Goal: Task Accomplishment & Management: Manage account settings

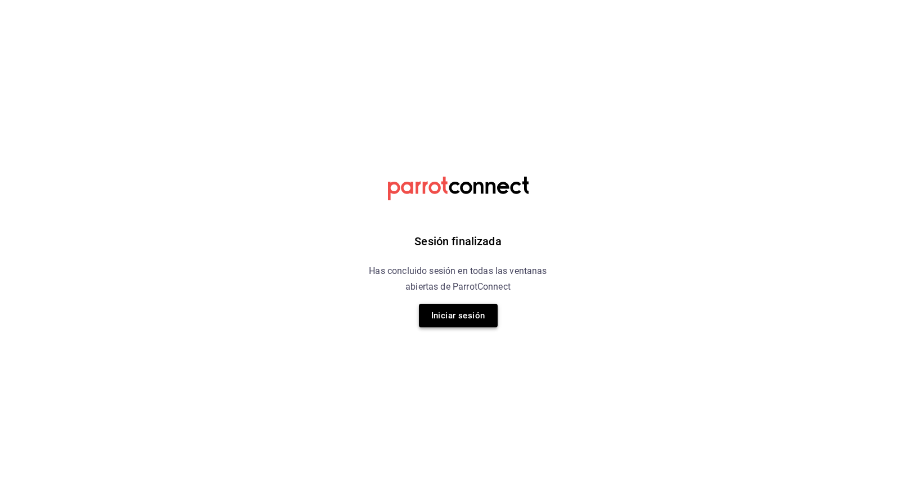
click at [476, 315] on button "Iniciar sesión" at bounding box center [458, 316] width 79 height 24
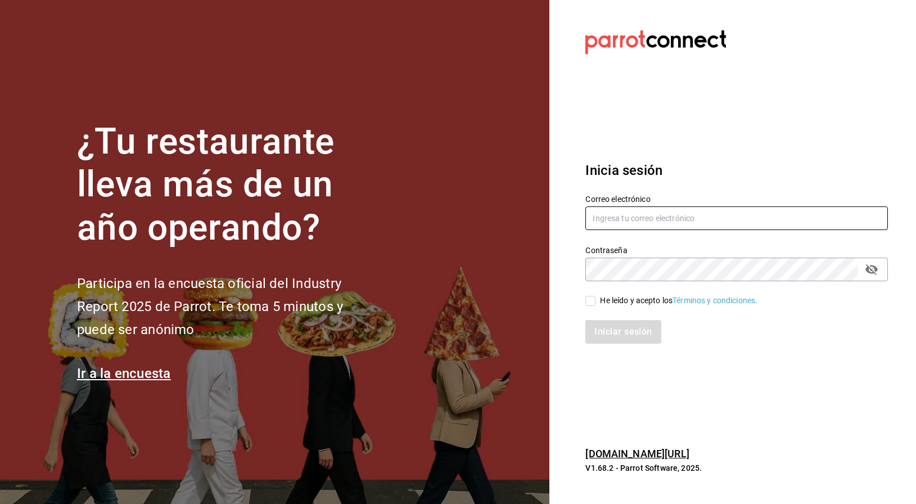
click at [637, 219] on input "text" at bounding box center [736, 218] width 302 height 24
type input "[EMAIL_ADDRESS][DOMAIN_NAME]"
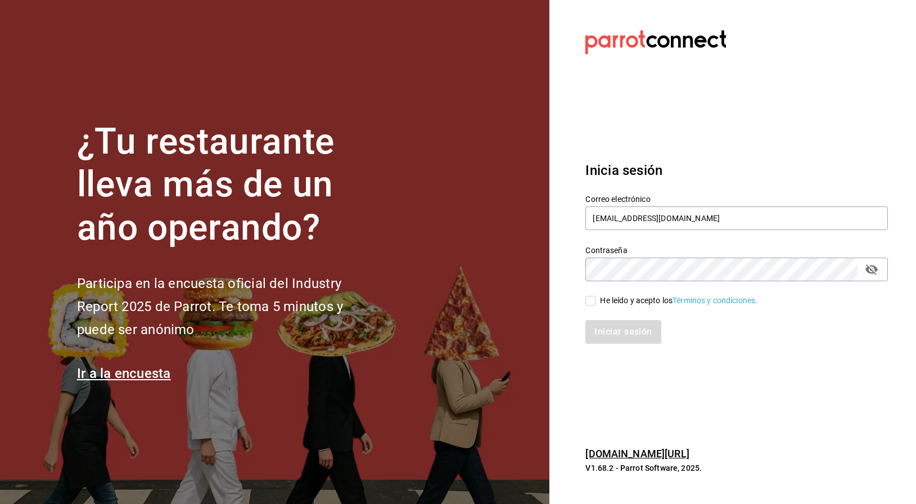
click at [592, 297] on input "He leído y acepto los Términos y condiciones." at bounding box center [590, 301] width 10 height 10
checkbox input "true"
click at [607, 316] on div "Iniciar sesión" at bounding box center [730, 324] width 316 height 37
click at [609, 328] on button "Iniciar sesión" at bounding box center [623, 332] width 76 height 24
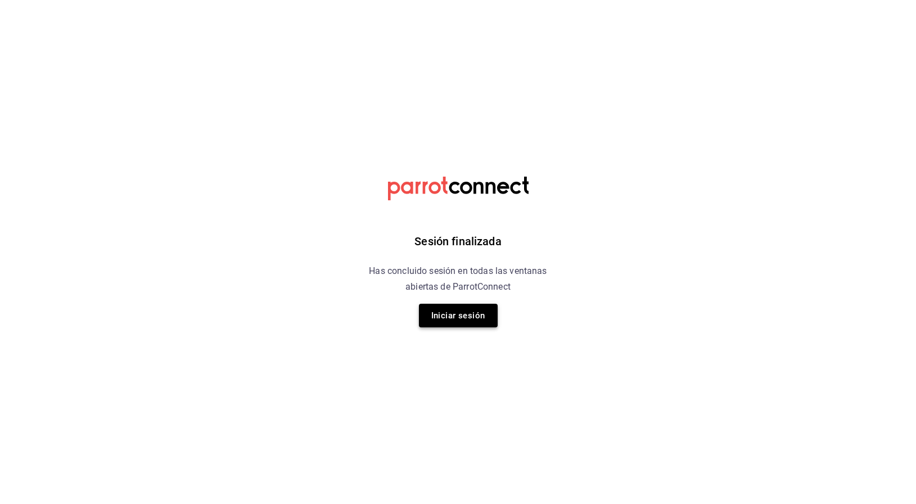
click at [461, 318] on button "Iniciar sesión" at bounding box center [458, 316] width 79 height 24
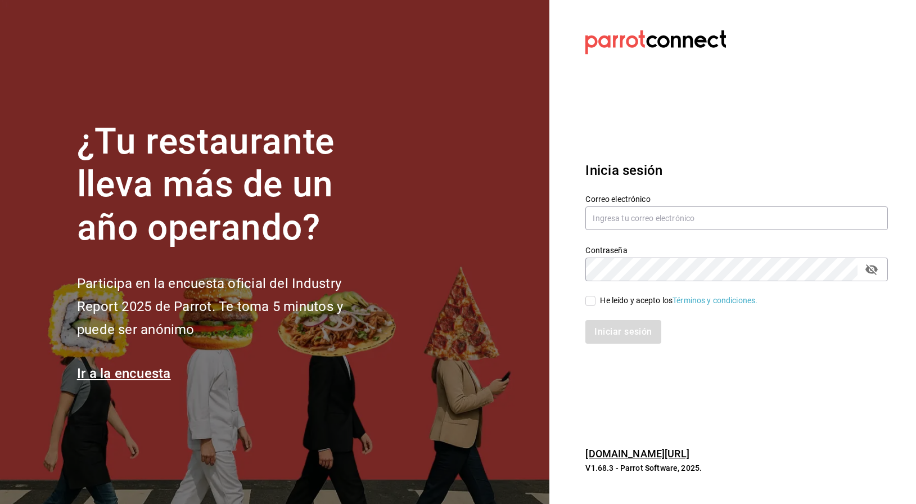
click at [617, 230] on div "Correo electrónico" at bounding box center [736, 213] width 302 height 38
click at [617, 219] on input "text" at bounding box center [736, 218] width 302 height 24
type input "[EMAIL_ADDRESS][DOMAIN_NAME]"
click at [590, 300] on input "He leído y acepto los Términos y condiciones." at bounding box center [590, 301] width 10 height 10
checkbox input "true"
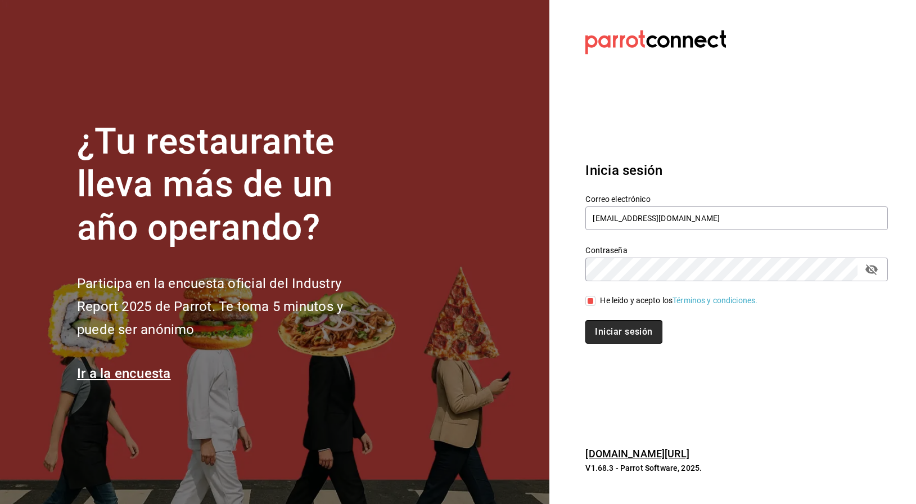
click at [617, 334] on button "Iniciar sesión" at bounding box center [623, 332] width 76 height 24
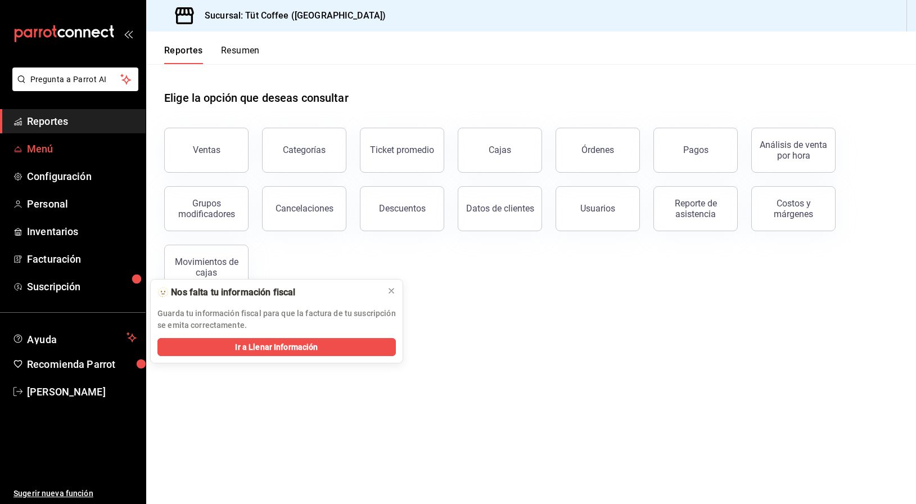
click at [49, 143] on span "Menú" at bounding box center [82, 148] width 110 height 15
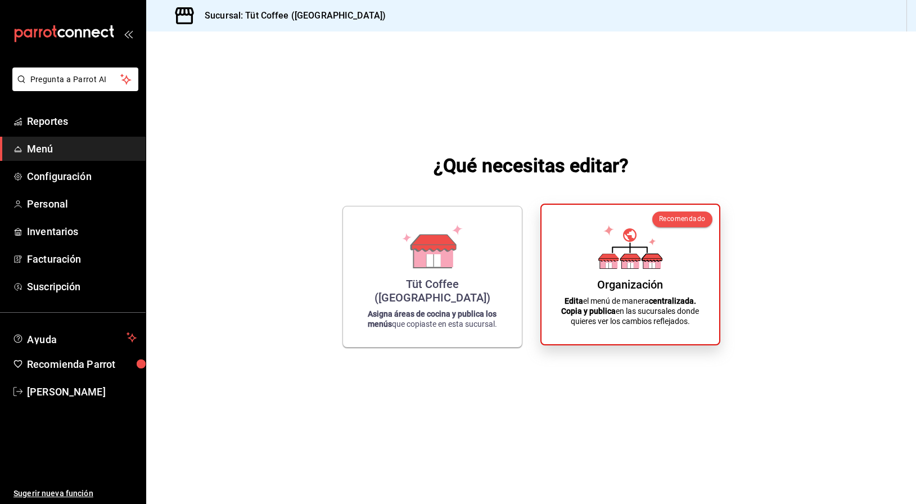
click at [659, 282] on div "Organización" at bounding box center [630, 284] width 66 height 13
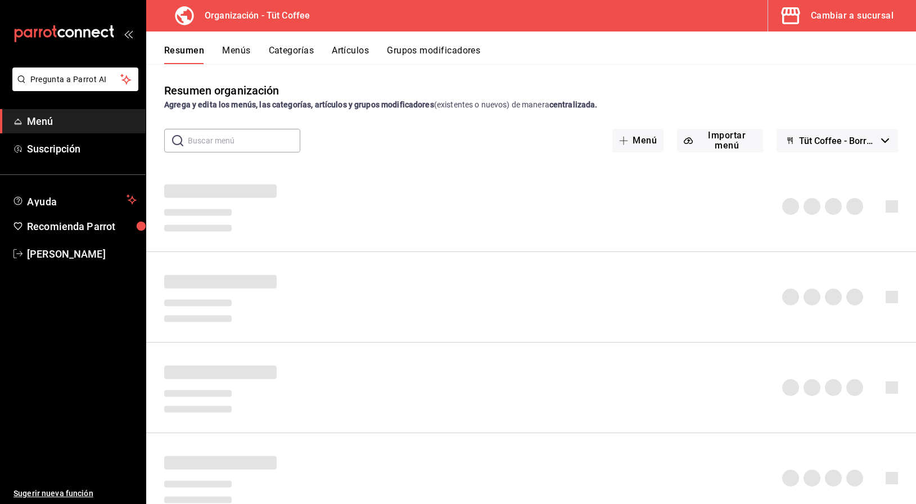
click at [351, 44] on div "Resumen Menús Categorías Artículos Grupos modificadores" at bounding box center [531, 47] width 770 height 33
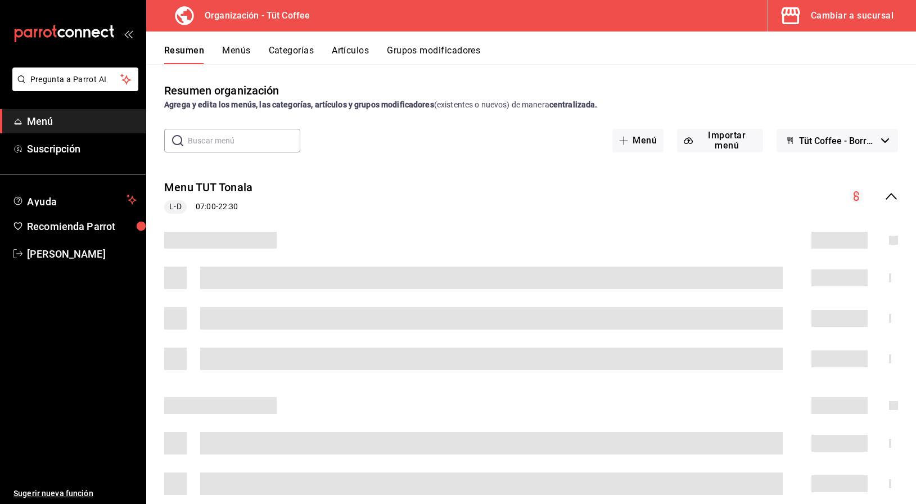
click at [351, 52] on button "Artículos" at bounding box center [350, 54] width 37 height 19
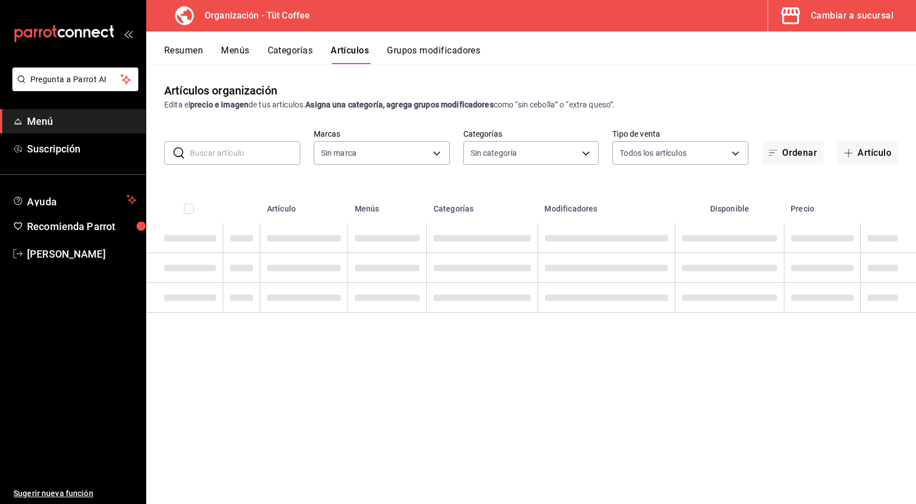
type input "32e499e3-ac49-4bfd-9688-6164702db340"
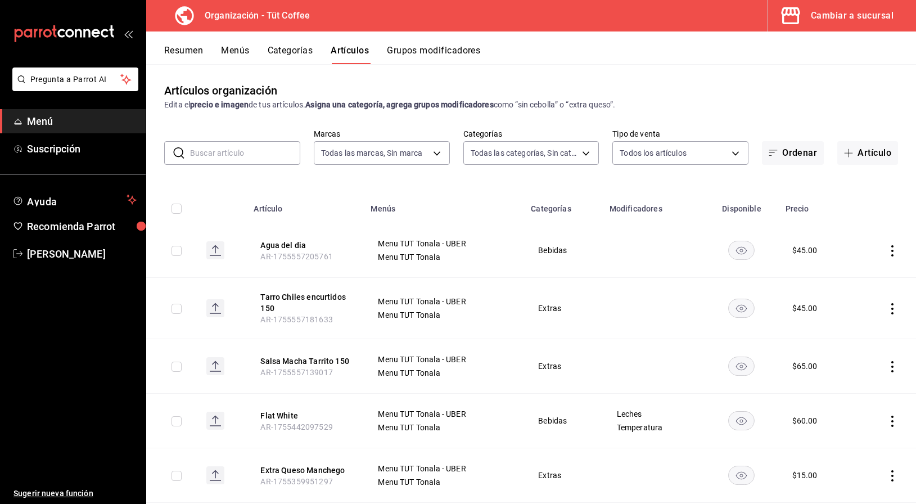
type input "02054340-f982-493d-a520-4f9269409e90,55117567-a80a-4ded-a75e-ca9a0be29c90,1c873…"
click at [859, 153] on button "Artículo" at bounding box center [867, 153] width 61 height 24
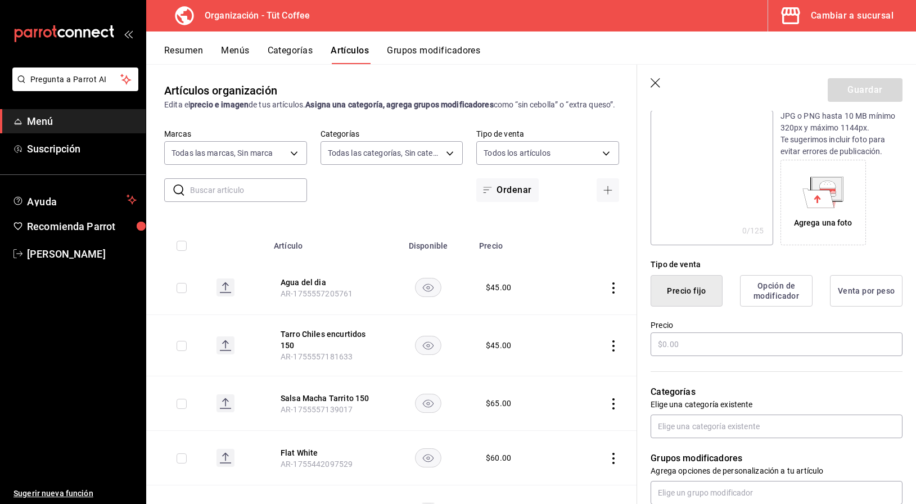
scroll to position [144, 0]
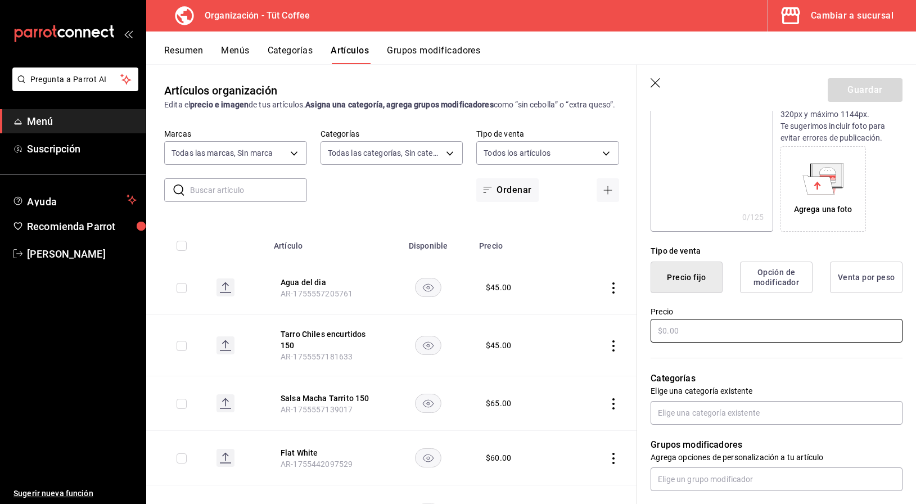
type input "Rol Dubai"
click at [671, 333] on input "text" at bounding box center [776, 331] width 252 height 24
type input "$180.00"
click at [695, 399] on div "Categorías Elige una categoría existente" at bounding box center [769, 384] width 265 height 80
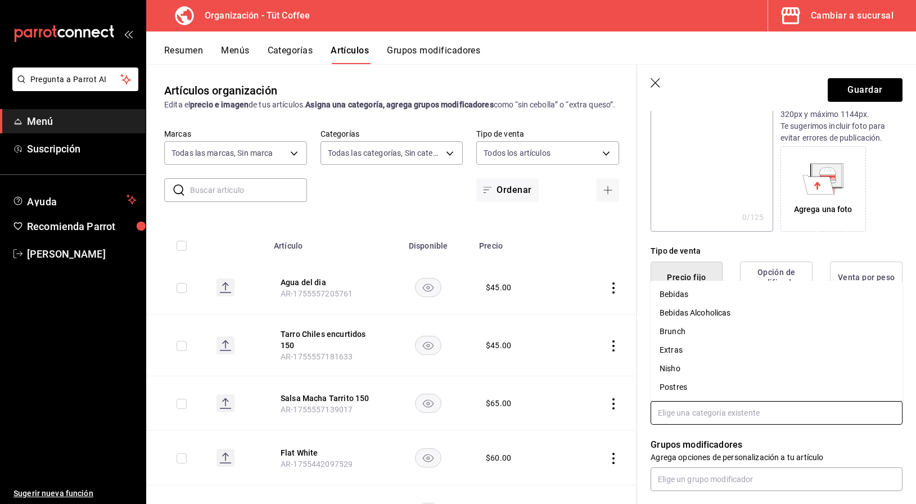
click at [694, 410] on input "text" at bounding box center [776, 413] width 252 height 24
click at [681, 381] on li "Postres" at bounding box center [776, 387] width 252 height 19
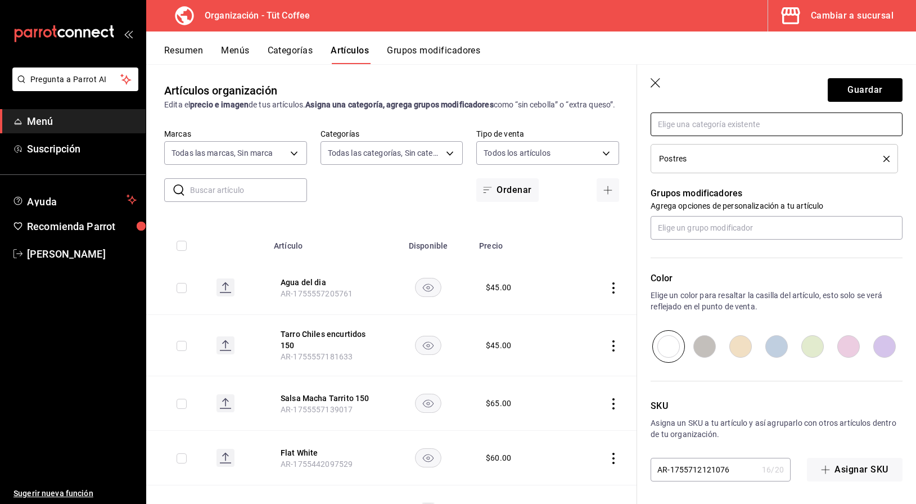
scroll to position [0, 0]
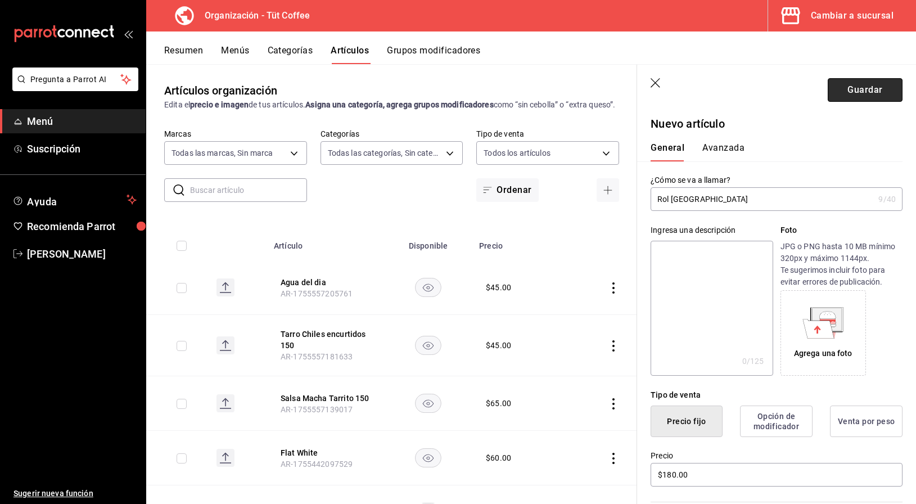
click at [858, 93] on button "Guardar" at bounding box center [864, 90] width 75 height 24
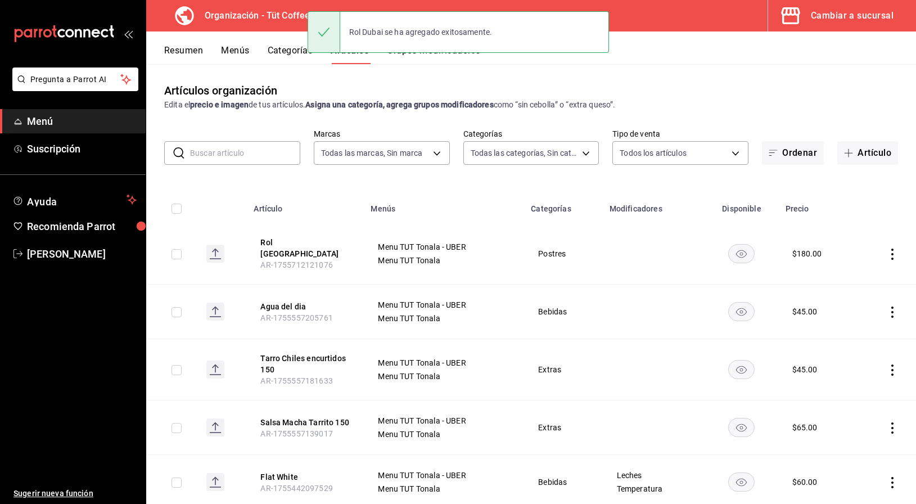
click at [237, 50] on button "Menús" at bounding box center [235, 54] width 28 height 19
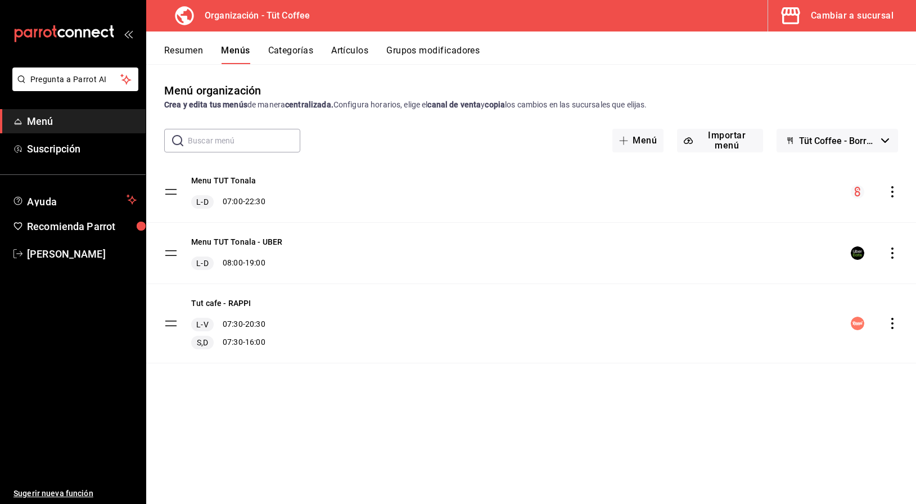
click at [894, 189] on icon "actions" at bounding box center [891, 191] width 11 height 11
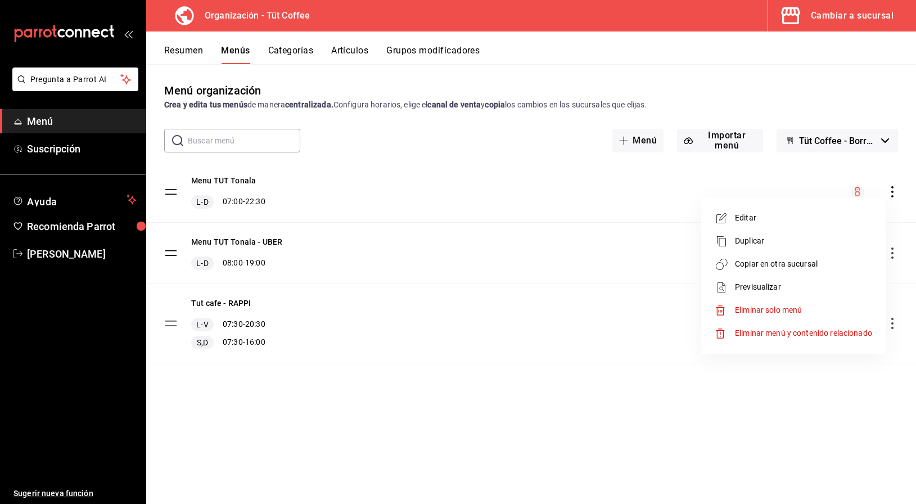
click at [800, 269] on span "Copiar en otra sucursal" at bounding box center [803, 264] width 137 height 12
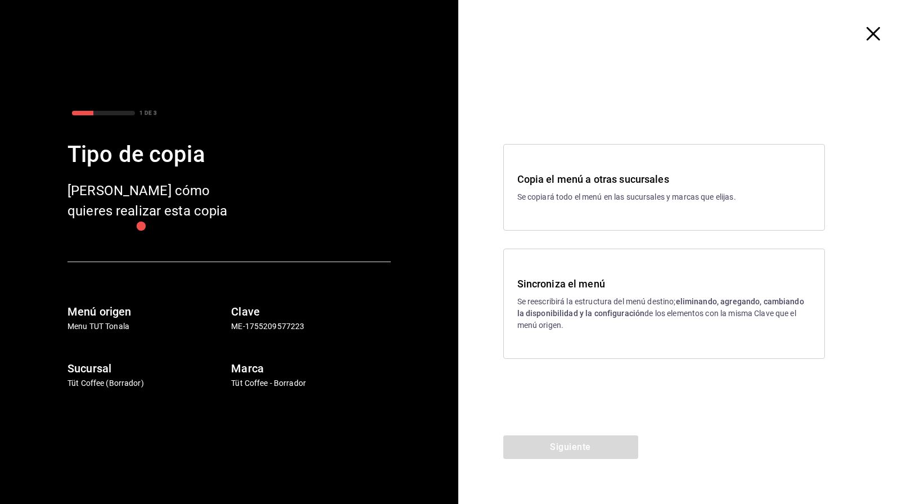
click at [621, 307] on p "Se reescribirá la estructura del menú destino; eliminando, agregando, cambiando…" at bounding box center [663, 313] width 293 height 35
click at [563, 445] on button "Siguiente" at bounding box center [570, 447] width 135 height 24
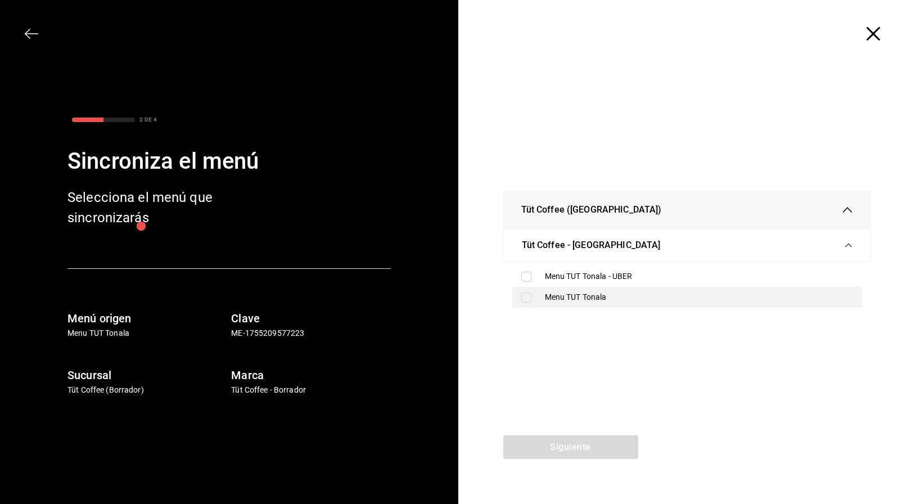
click at [521, 296] on input "checkbox" at bounding box center [526, 297] width 10 height 10
checkbox input "true"
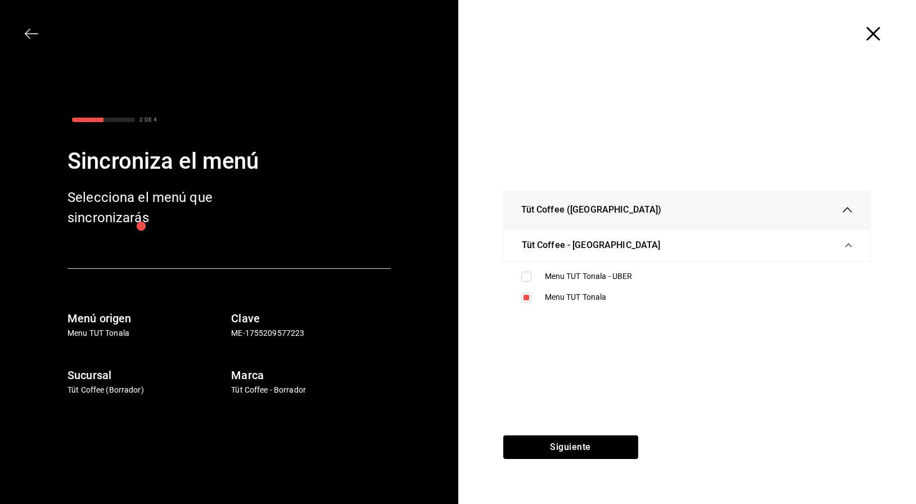
click at [554, 434] on div "Tüt Coffee (Roma) Tüt Coffee - Roma Menu TUT Tonala - UBER Menu TUT Tonala" at bounding box center [687, 251] width 458 height 368
click at [555, 441] on button "Siguiente" at bounding box center [570, 447] width 135 height 24
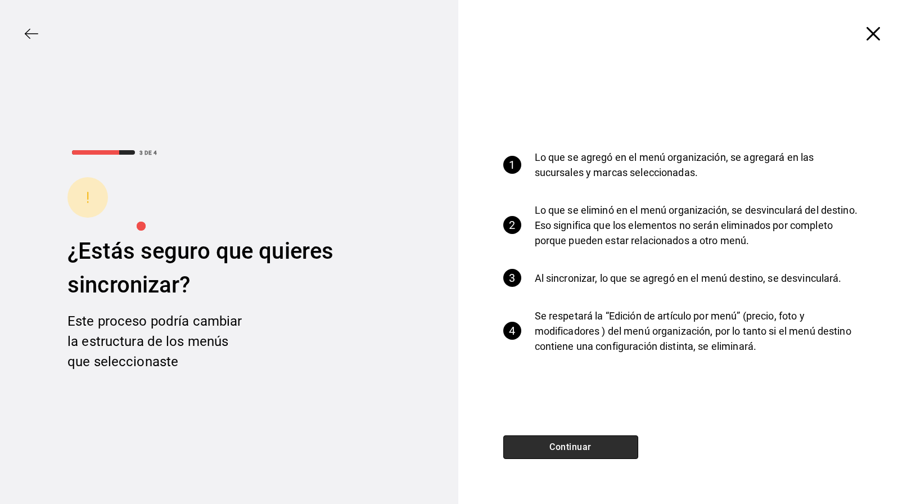
click at [555, 441] on button "Continuar" at bounding box center [570, 447] width 135 height 24
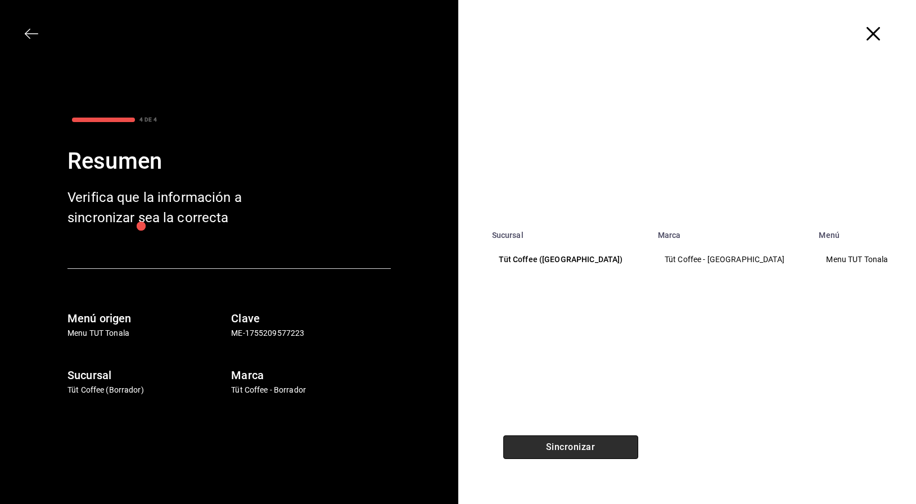
click at [555, 441] on button "Sincronizar" at bounding box center [570, 447] width 135 height 24
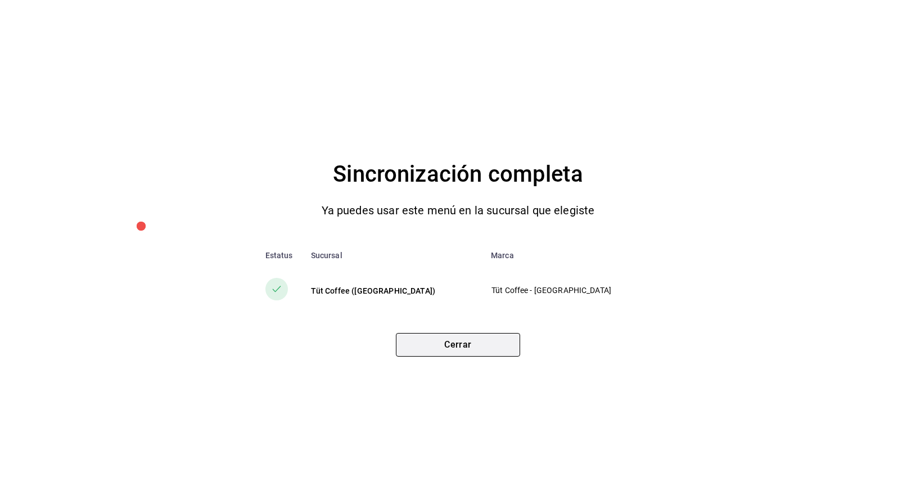
click at [463, 350] on button "Cerrar" at bounding box center [458, 345] width 124 height 24
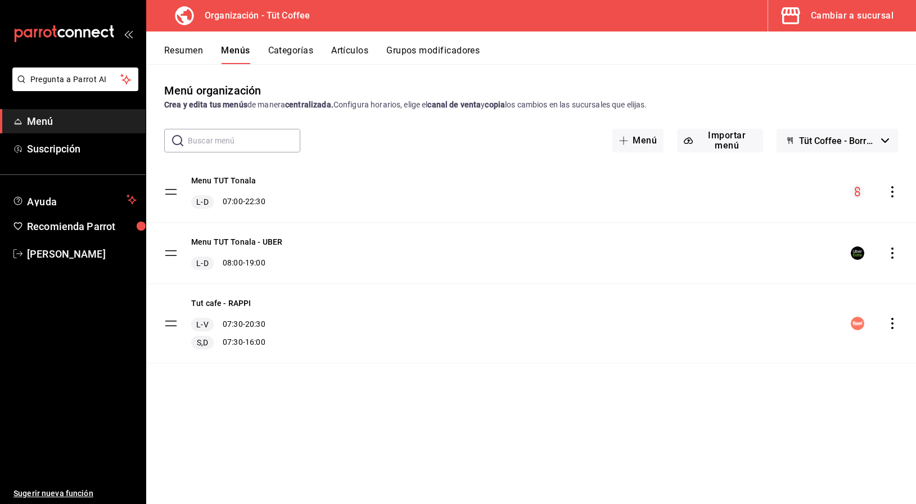
click at [890, 192] on icon "actions" at bounding box center [891, 191] width 11 height 11
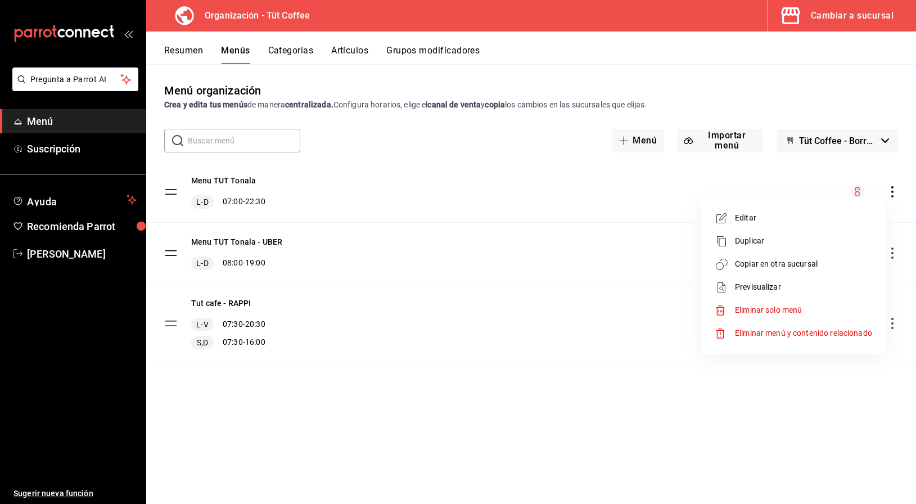
click at [851, 21] on div at bounding box center [458, 252] width 916 height 504
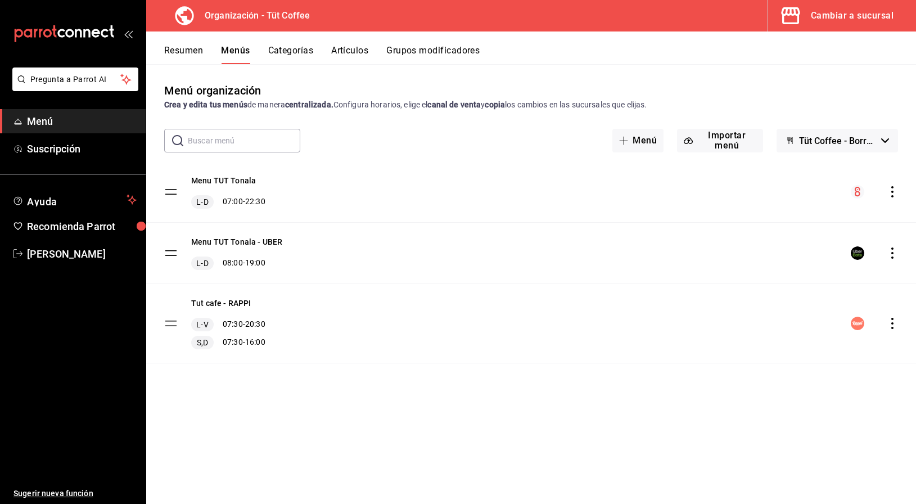
click at [836, 16] on div "Cambiar a sucursal" at bounding box center [852, 16] width 83 height 16
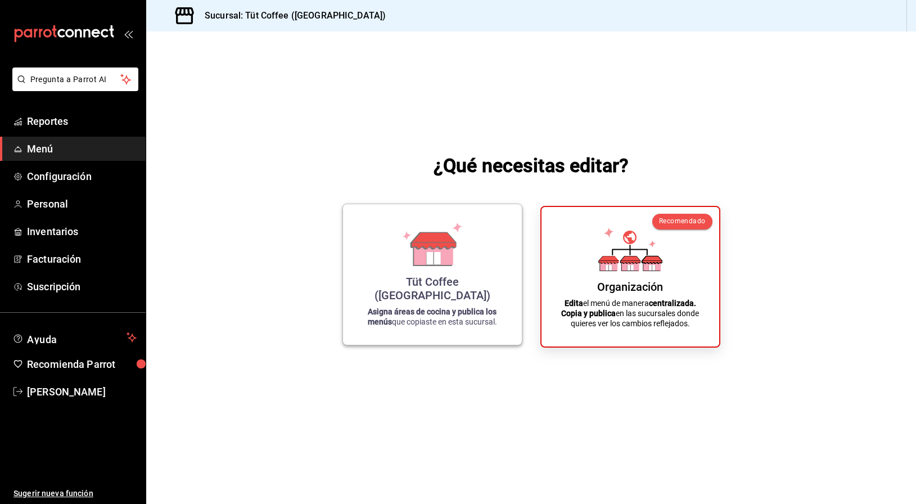
click at [455, 307] on strong "Asigna áreas de cocina y publica los menús" at bounding box center [432, 316] width 129 height 19
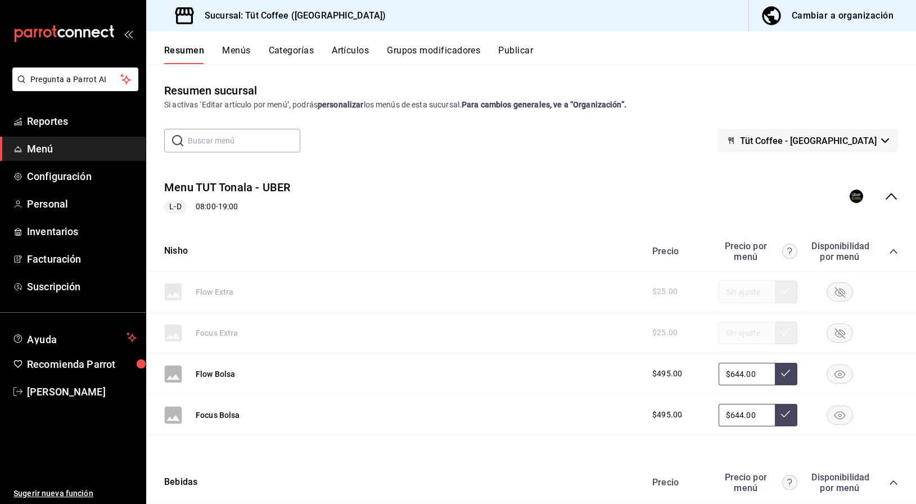
click at [242, 48] on button "Menús" at bounding box center [236, 54] width 28 height 19
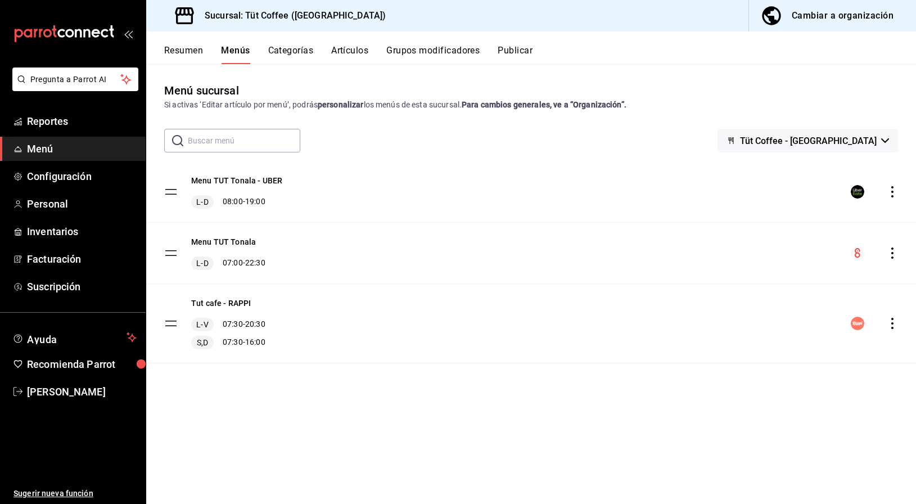
click at [497, 52] on div "Resumen Menús Categorías Artículos Grupos modificadores Publicar" at bounding box center [540, 54] width 752 height 19
click at [518, 51] on button "Publicar" at bounding box center [514, 54] width 35 height 19
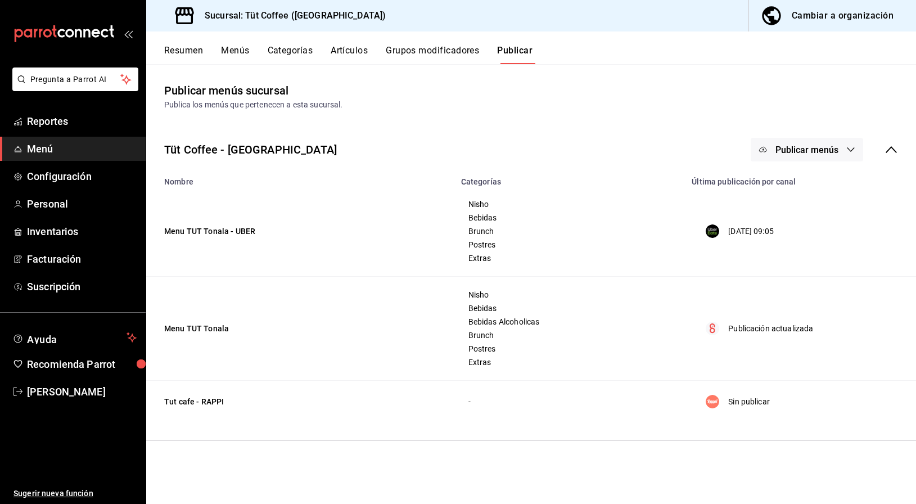
click at [821, 149] on span "Publicar menús" at bounding box center [806, 149] width 63 height 11
click at [816, 219] on span "Punto de venta" at bounding box center [823, 218] width 54 height 12
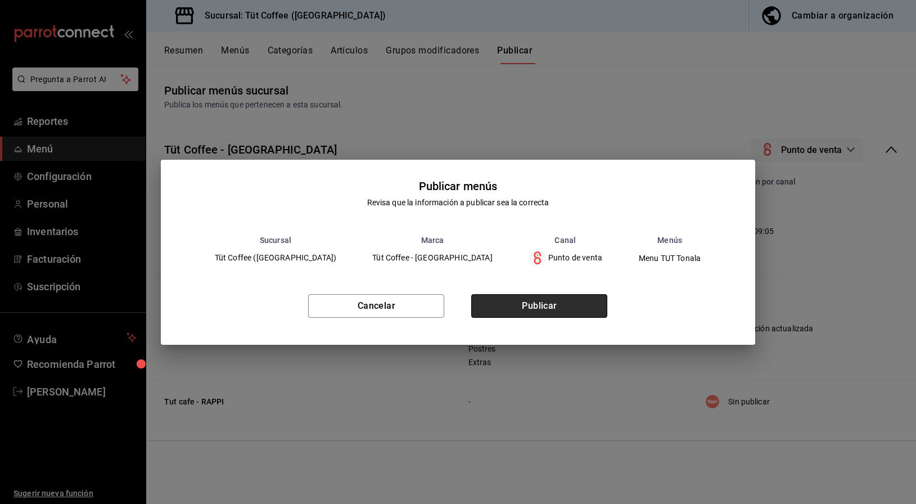
click at [558, 302] on button "Publicar" at bounding box center [539, 306] width 136 height 24
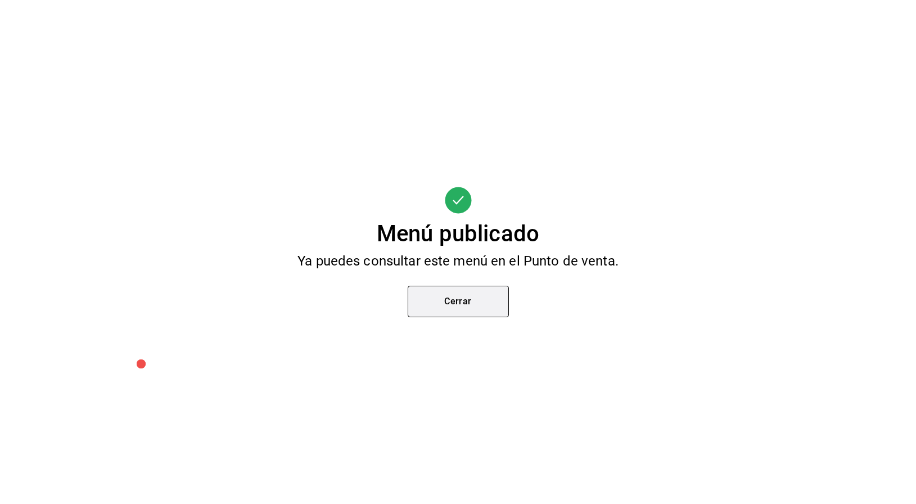
click at [449, 306] on button "Cerrar" at bounding box center [458, 301] width 101 height 31
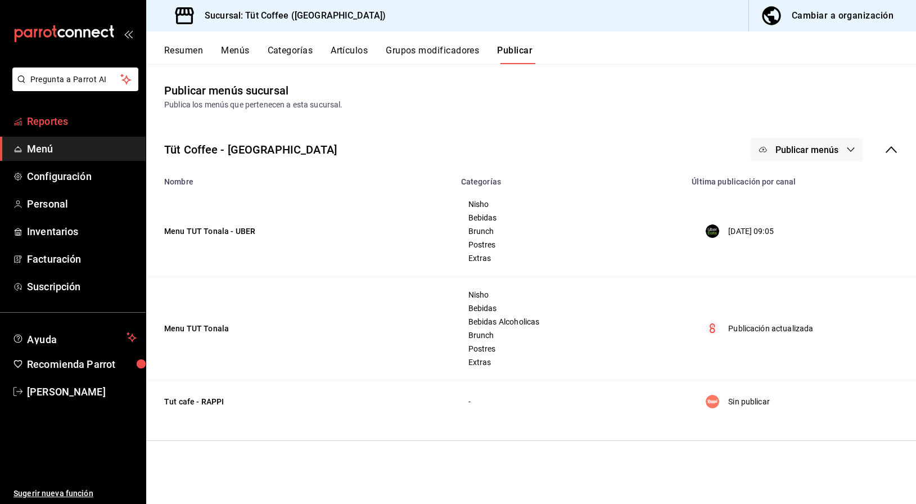
click at [49, 120] on span "Reportes" at bounding box center [82, 121] width 110 height 15
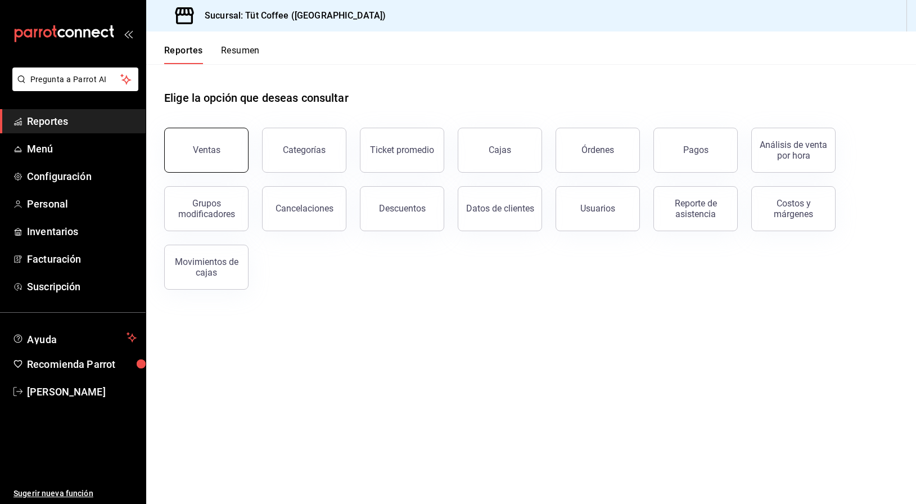
click at [217, 143] on button "Ventas" at bounding box center [206, 150] width 84 height 45
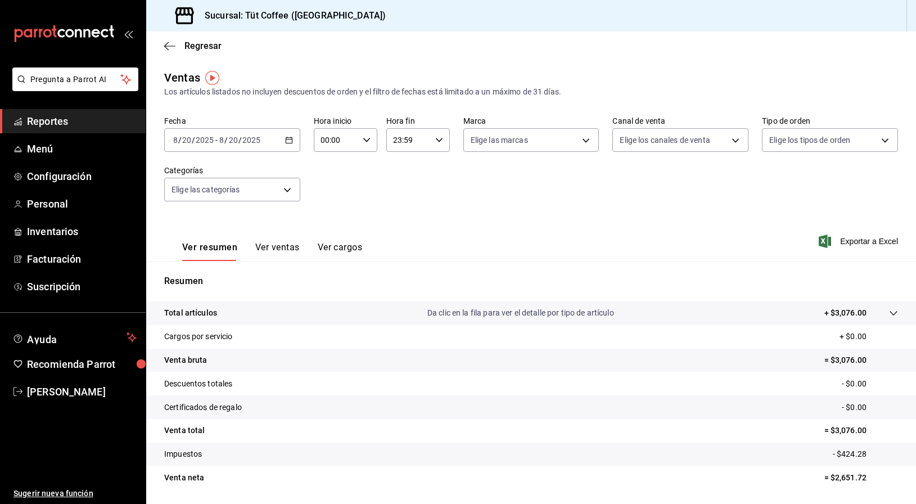
click at [260, 139] on div "2025-08-20 8 / 20 / 2025" at bounding box center [240, 139] width 44 height 9
click at [205, 175] on span "Hoy" at bounding box center [217, 174] width 87 height 12
click at [39, 148] on span "Menú" at bounding box center [82, 148] width 110 height 15
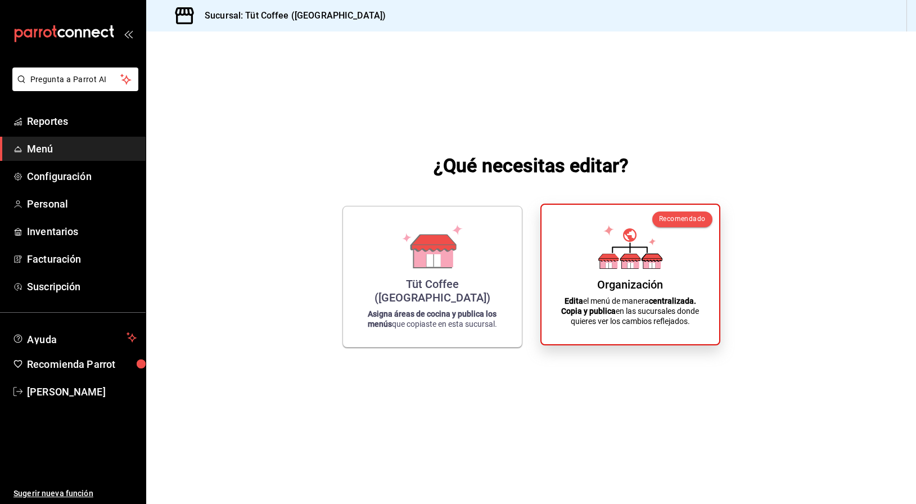
click at [623, 285] on div "Organización" at bounding box center [630, 284] width 66 height 13
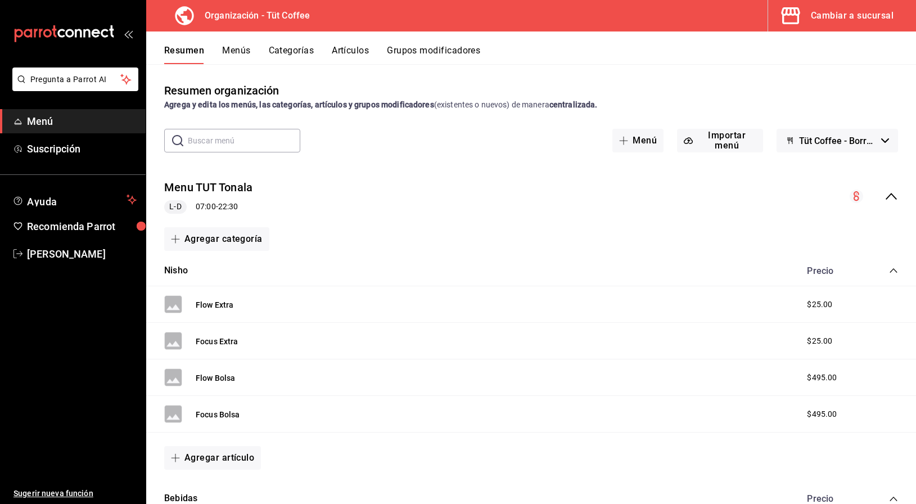
click at [238, 48] on button "Menús" at bounding box center [236, 54] width 28 height 19
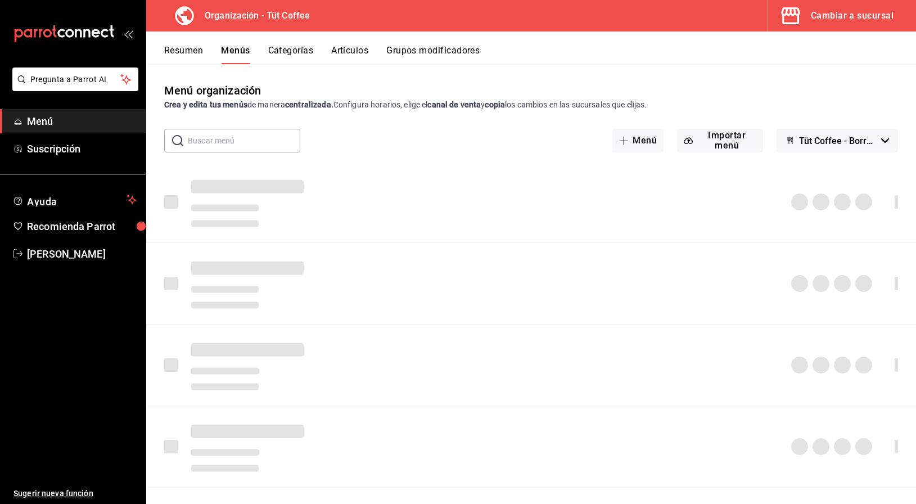
click at [356, 48] on button "Artículos" at bounding box center [349, 54] width 37 height 19
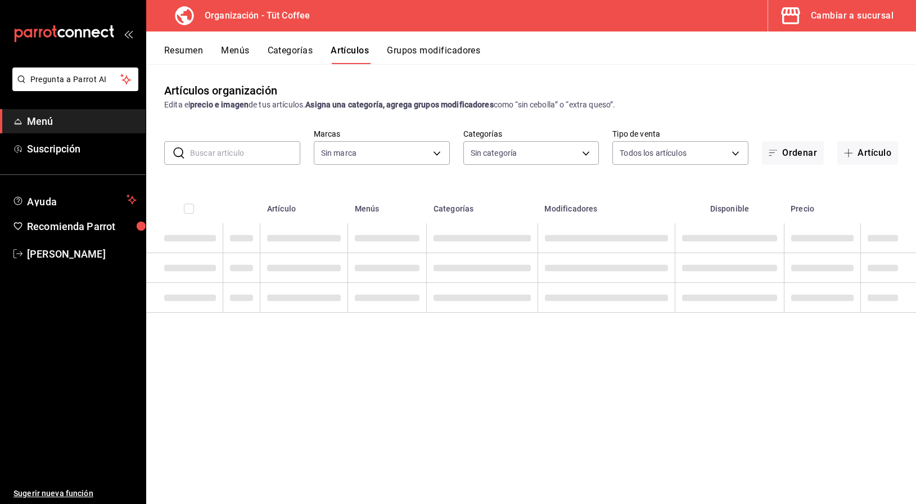
type input "32e499e3-ac49-4bfd-9688-6164702db340"
type input "02054340-f982-493d-a520-4f9269409e90,55117567-a80a-4ded-a75e-ca9a0be29c90,1c873…"
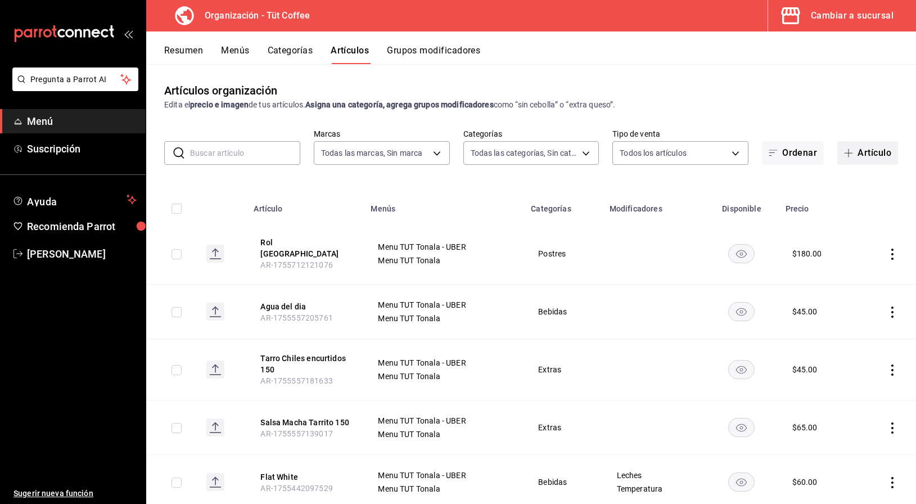
click at [867, 155] on button "Artículo" at bounding box center [867, 153] width 61 height 24
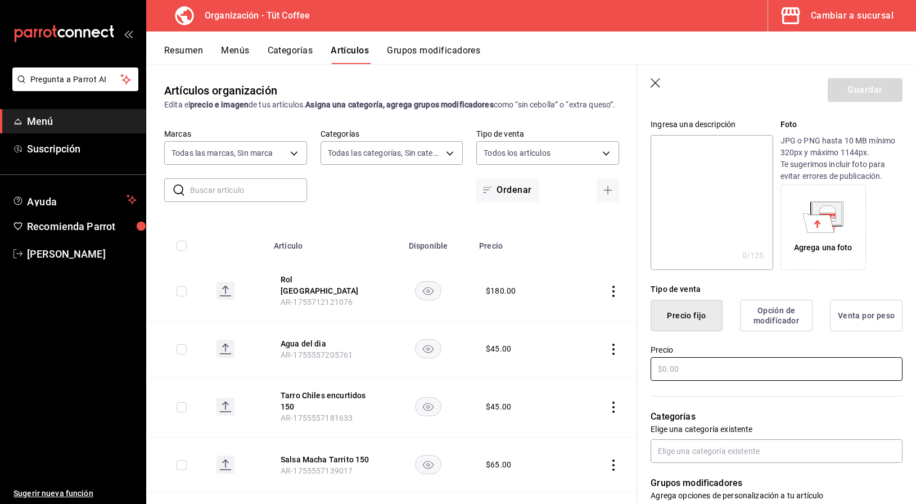
scroll to position [119, 0]
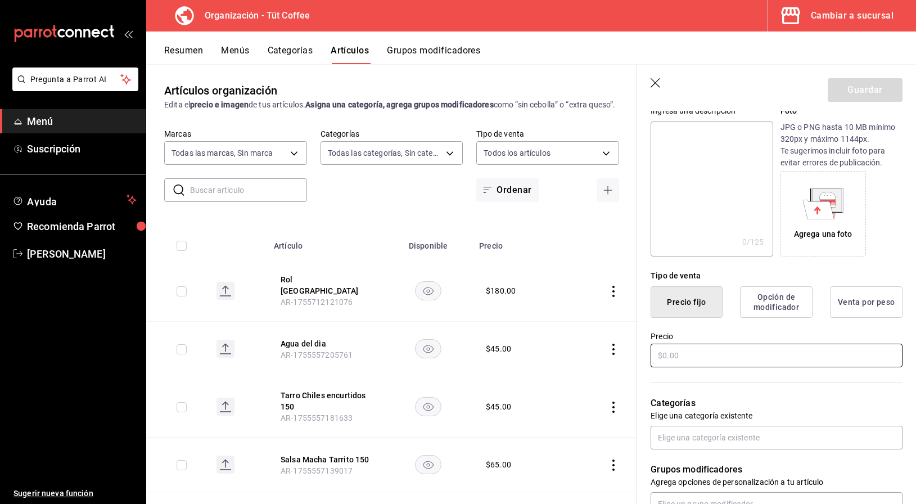
type input "Aguacate Extra"
click at [668, 355] on input "text" at bounding box center [776, 355] width 252 height 24
type input "$15.00"
click at [687, 445] on input "text" at bounding box center [776, 438] width 252 height 24
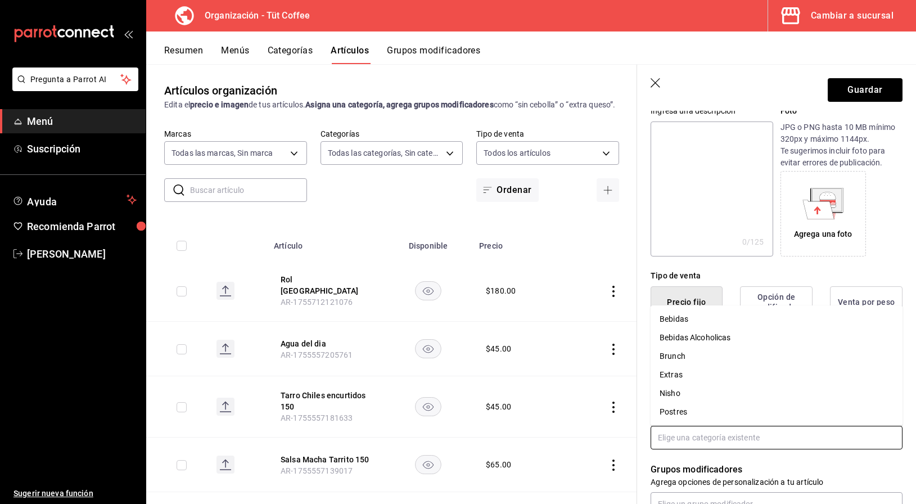
click at [676, 373] on li "Extras" at bounding box center [776, 374] width 252 height 19
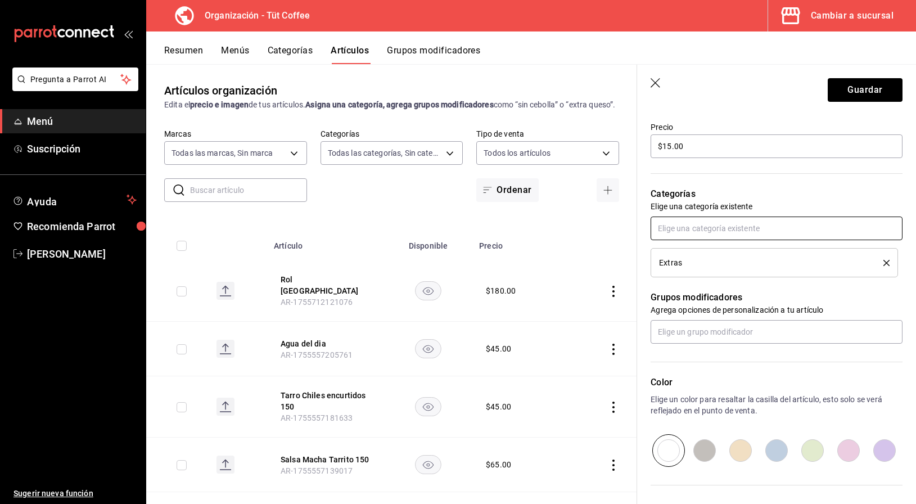
scroll to position [334, 0]
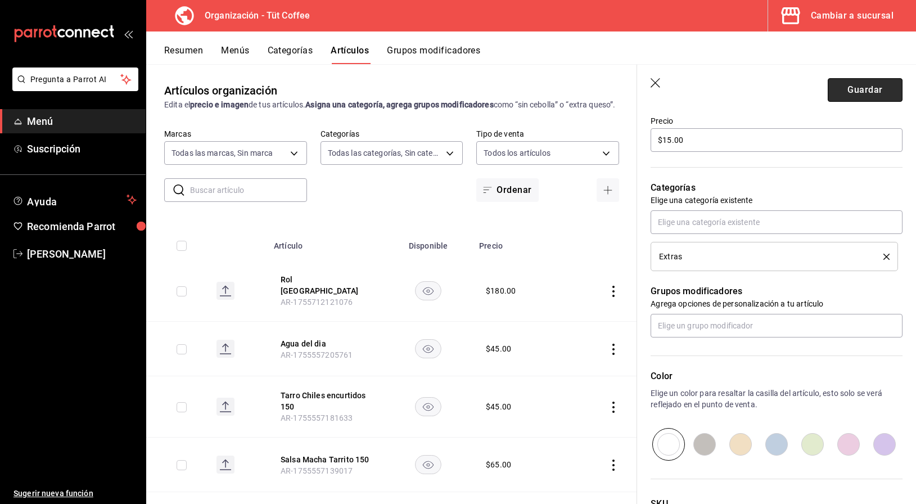
click at [870, 95] on button "Guardar" at bounding box center [864, 90] width 75 height 24
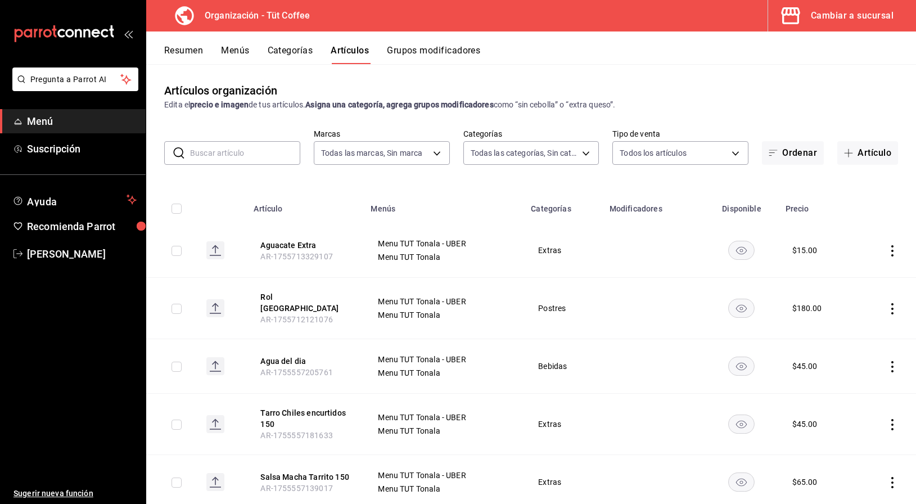
click at [230, 52] on button "Menús" at bounding box center [235, 54] width 28 height 19
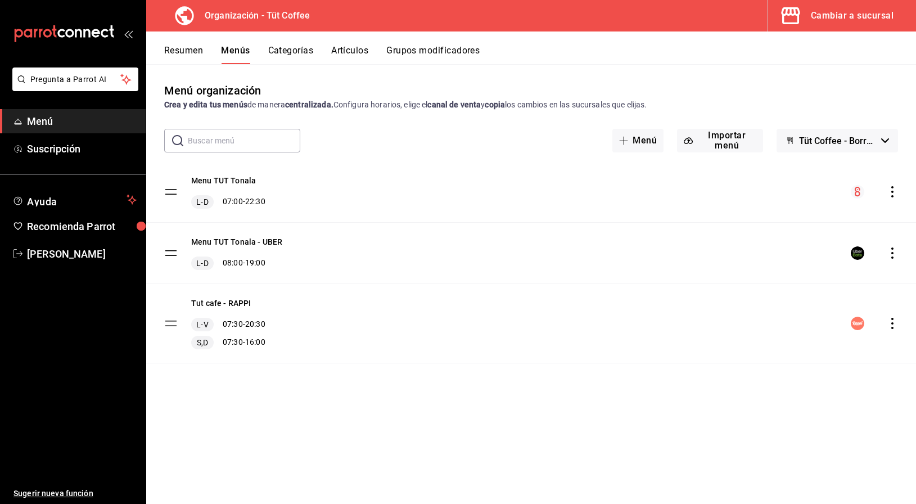
click at [893, 191] on icon "actions" at bounding box center [892, 191] width 2 height 11
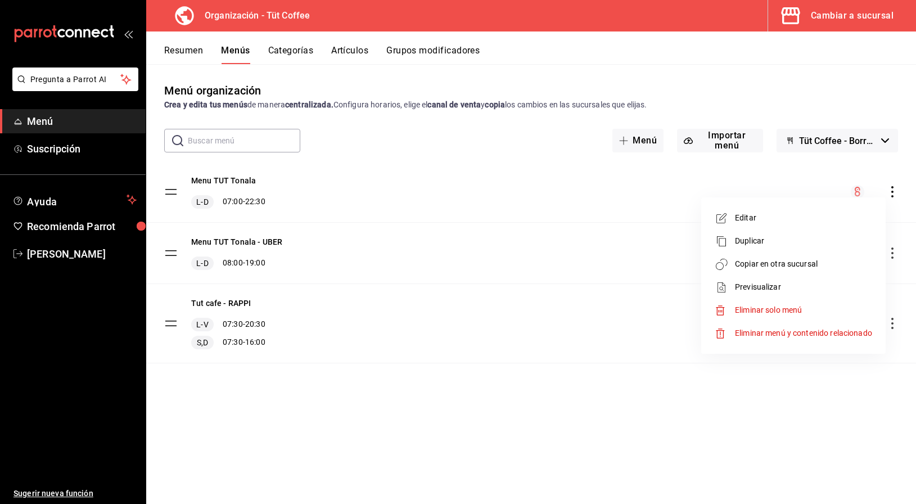
click at [779, 266] on span "Copiar en otra sucursal" at bounding box center [803, 264] width 137 height 12
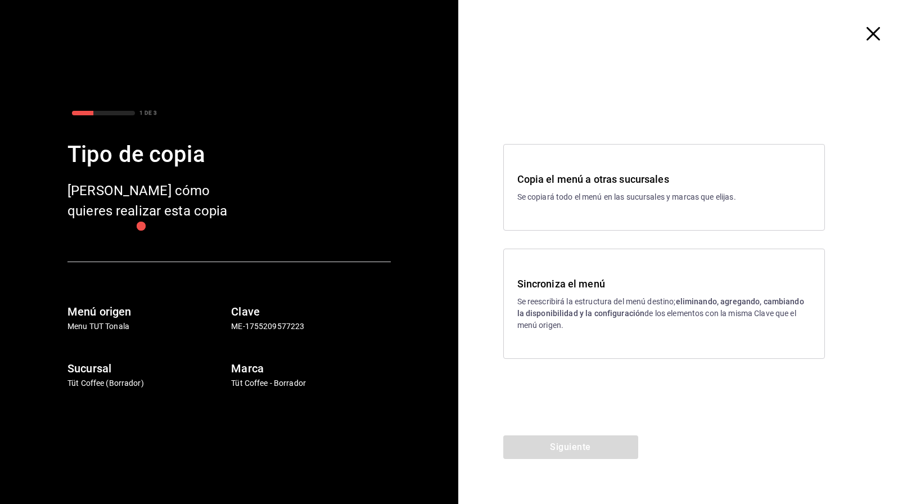
click at [594, 291] on div "Sincroniza el menú Se reescribirá la estructura del menú destino; eliminando, a…" at bounding box center [663, 303] width 293 height 55
click at [556, 440] on button "Siguiente" at bounding box center [570, 447] width 135 height 24
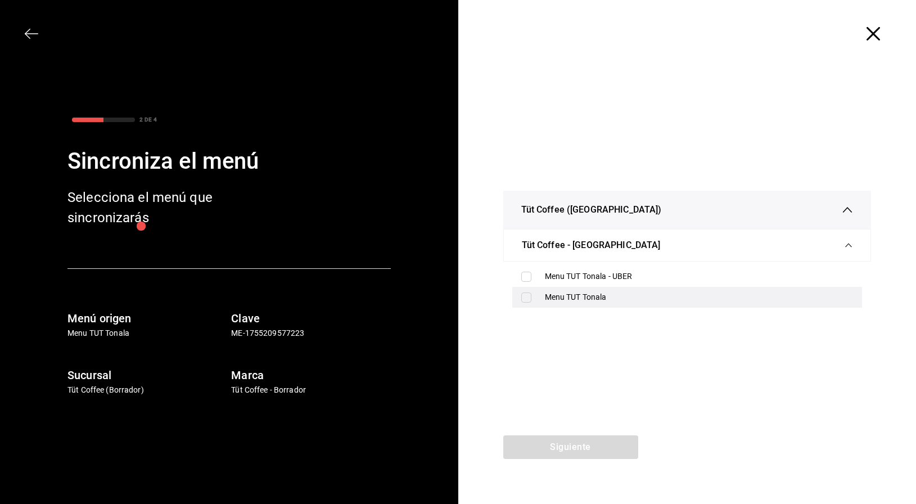
click at [530, 296] on input "checkbox" at bounding box center [526, 297] width 10 height 10
checkbox input "true"
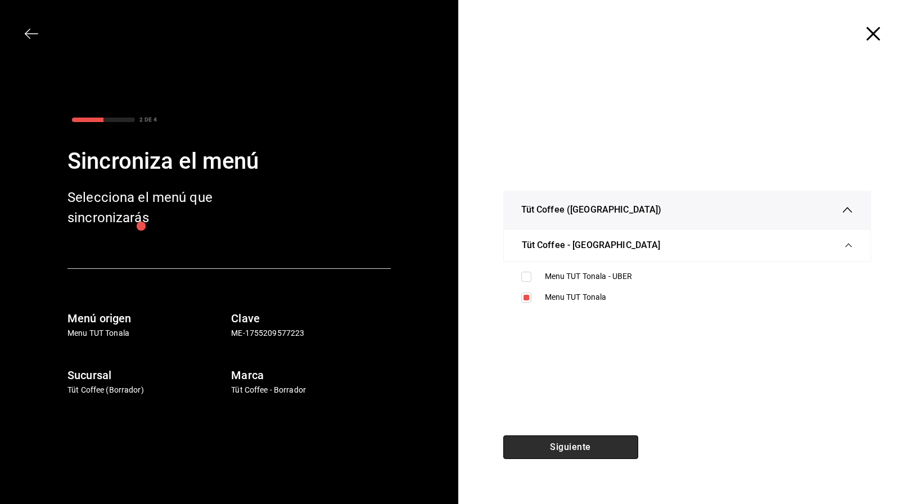
click at [560, 443] on button "Siguiente" at bounding box center [570, 447] width 135 height 24
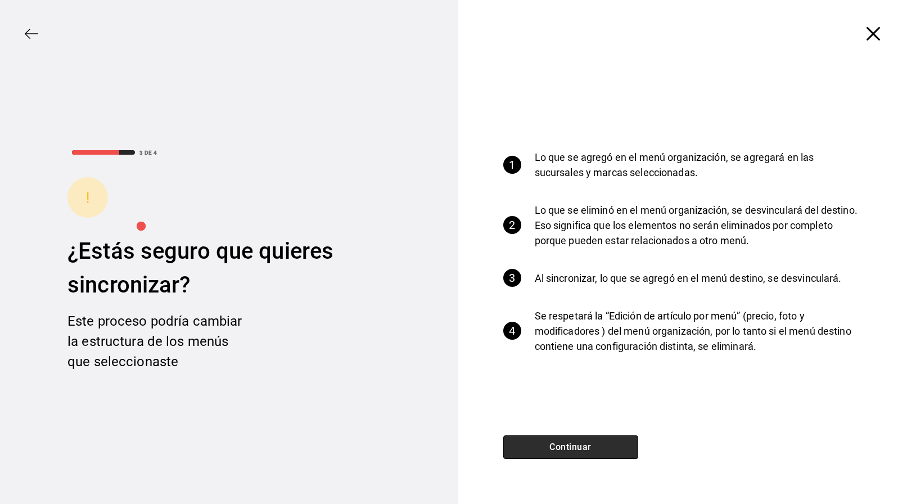
click at [560, 443] on button "Continuar" at bounding box center [570, 447] width 135 height 24
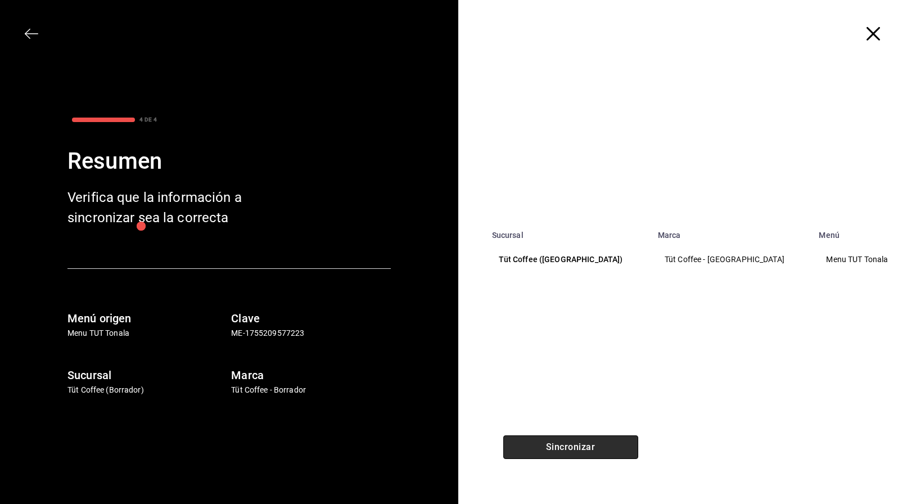
click at [560, 443] on button "Sincronizar" at bounding box center [570, 447] width 135 height 24
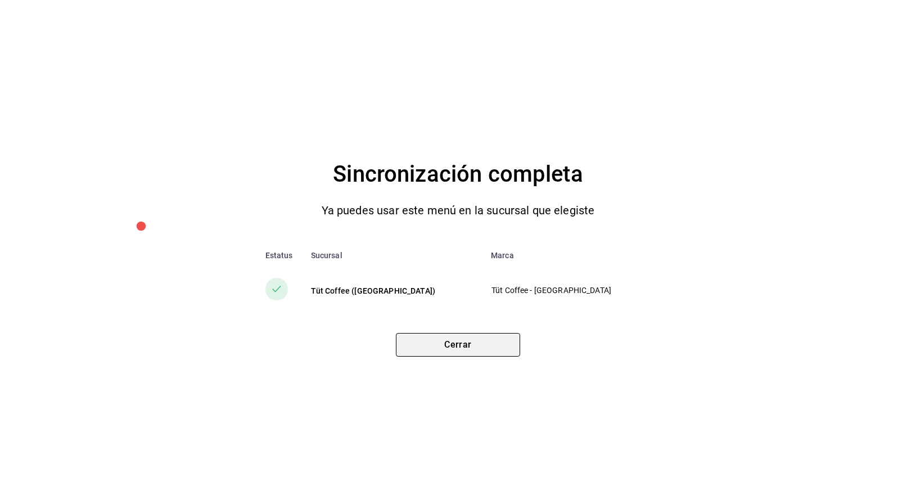
click at [460, 350] on button "Cerrar" at bounding box center [458, 345] width 124 height 24
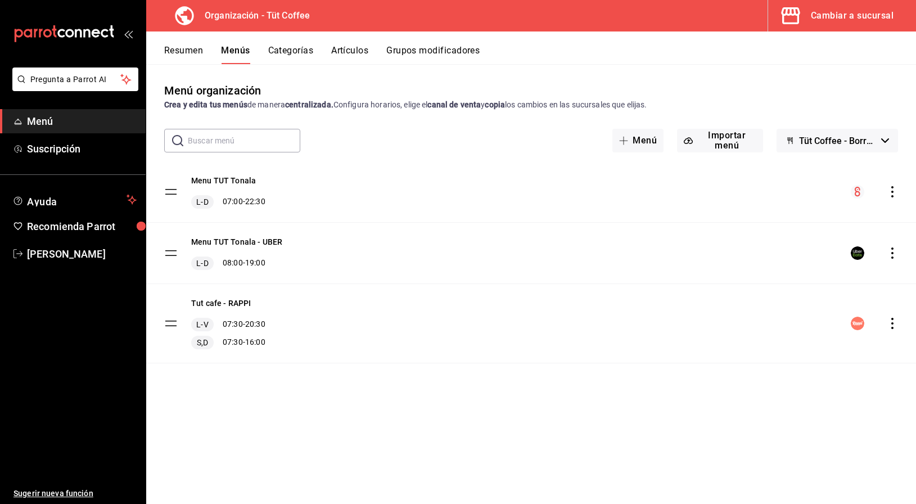
click at [847, 17] on div "Cambiar a sucursal" at bounding box center [852, 16] width 83 height 16
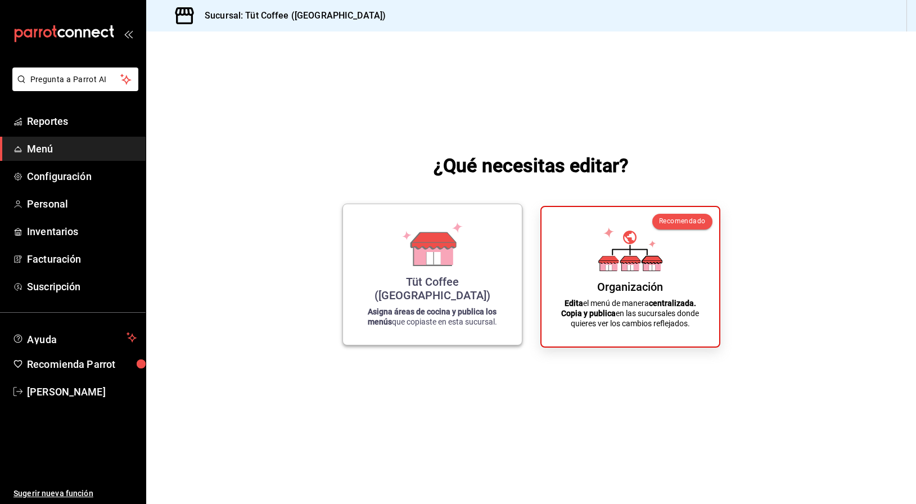
click at [461, 281] on div "Tüt Coffee (Roma) Asigna áreas de cocina y publica los menús que copiaste en es…" at bounding box center [432, 274] width 152 height 123
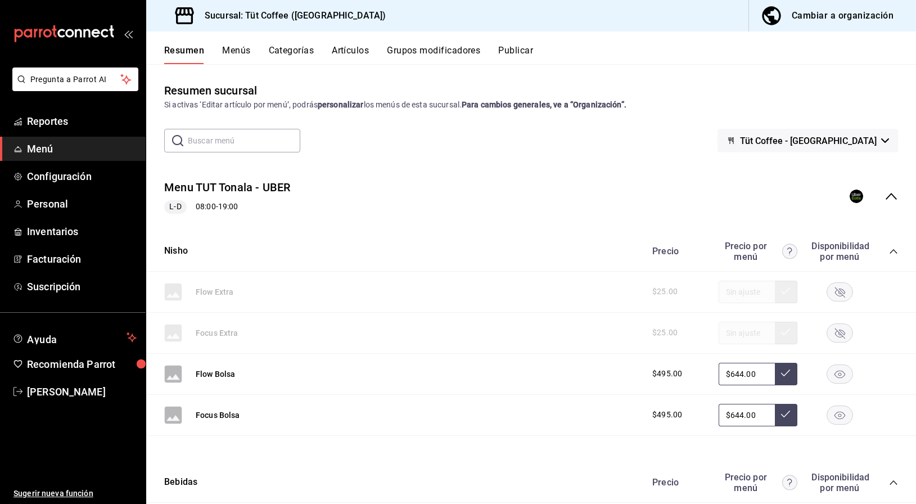
click at [515, 55] on button "Publicar" at bounding box center [515, 54] width 35 height 19
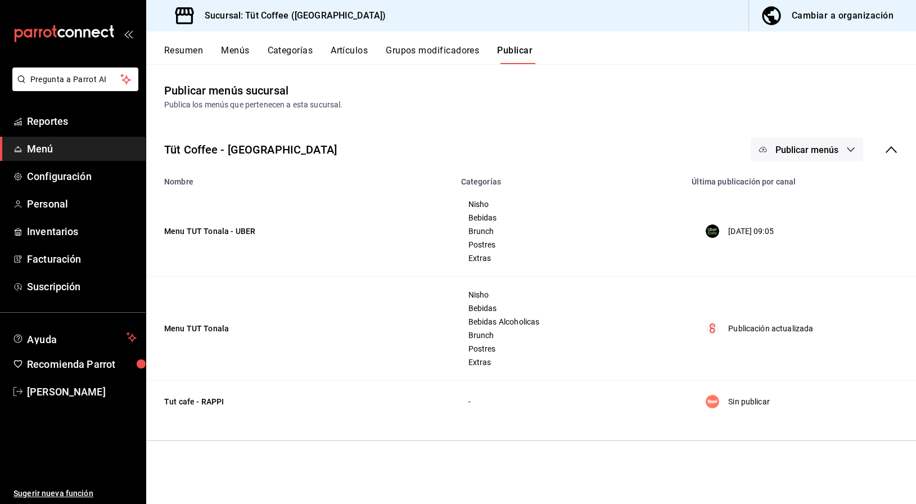
click at [843, 147] on button "Publicar menús" at bounding box center [806, 150] width 112 height 24
click at [803, 218] on span "Punto de venta" at bounding box center [823, 218] width 54 height 12
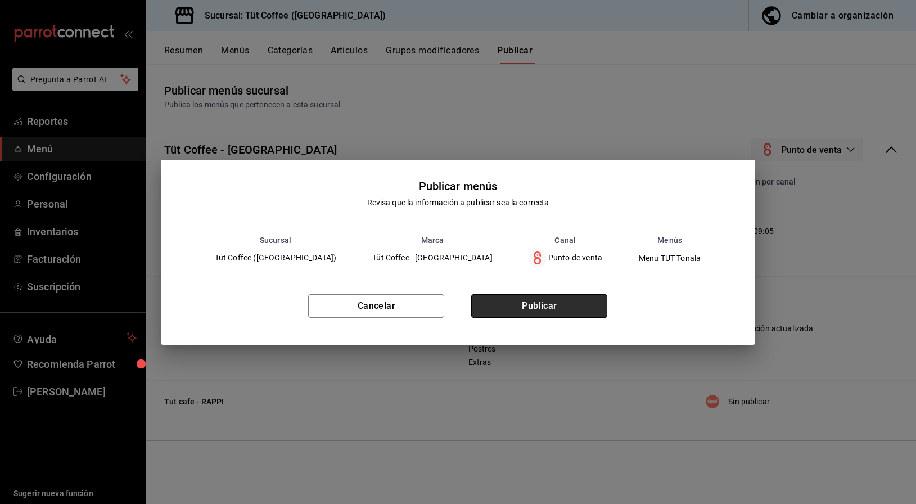
click at [534, 304] on button "Publicar" at bounding box center [539, 306] width 136 height 24
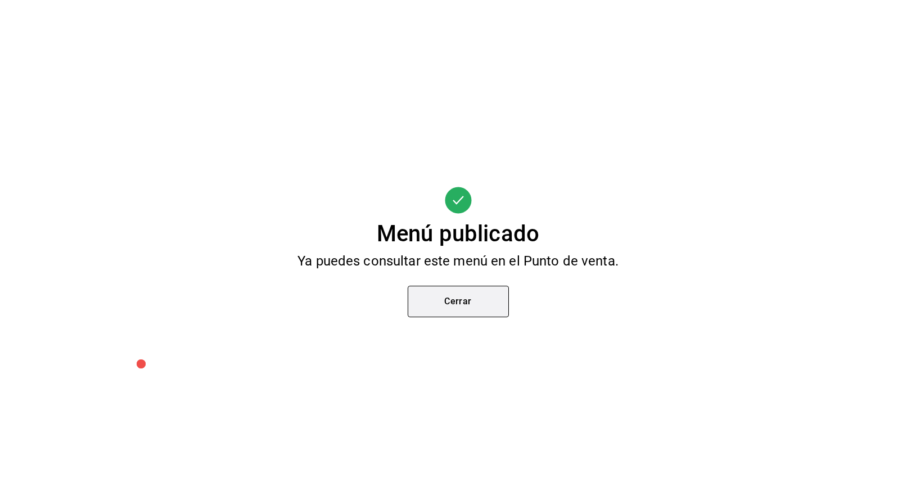
click at [453, 316] on button "Cerrar" at bounding box center [458, 301] width 101 height 31
